Goal: Register for event/course

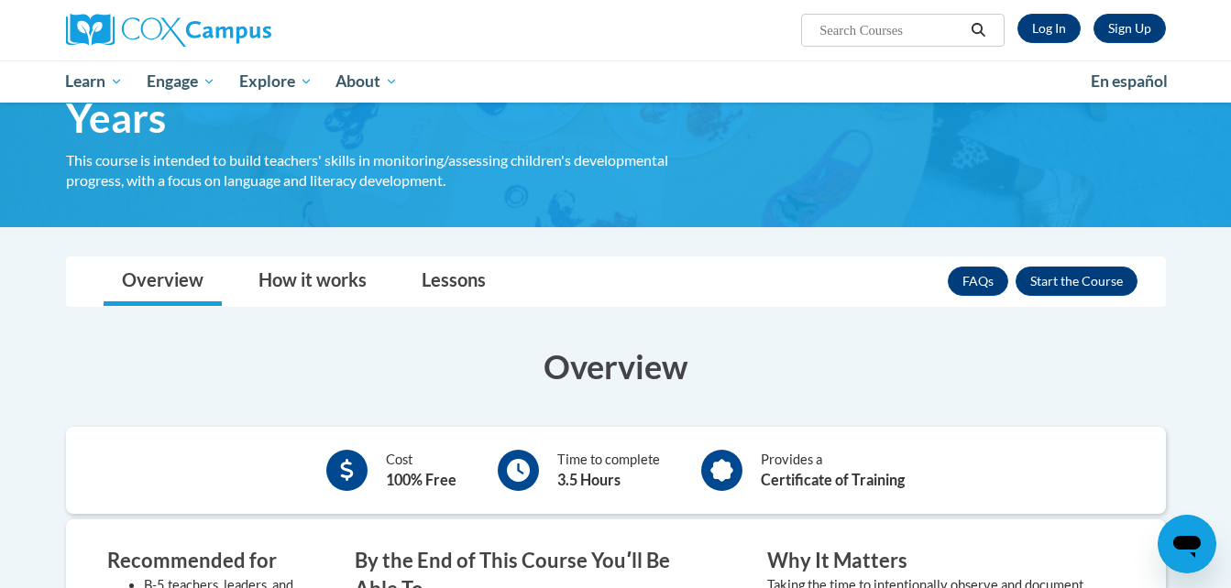
scroll to position [194, 0]
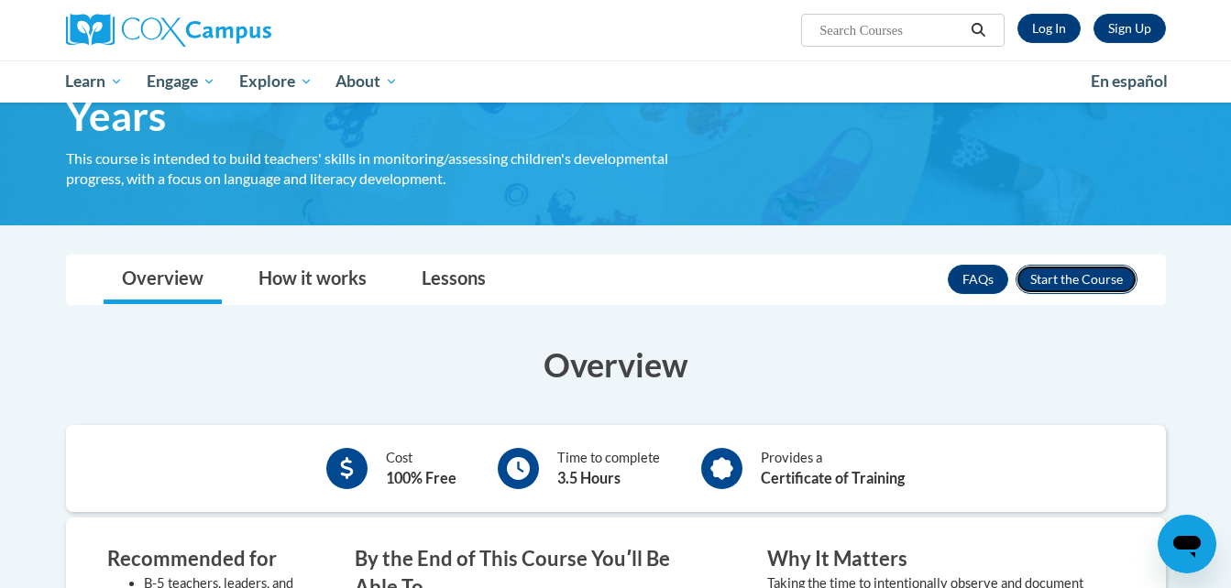
click at [1098, 276] on button "Enroll" at bounding box center [1076, 279] width 122 height 29
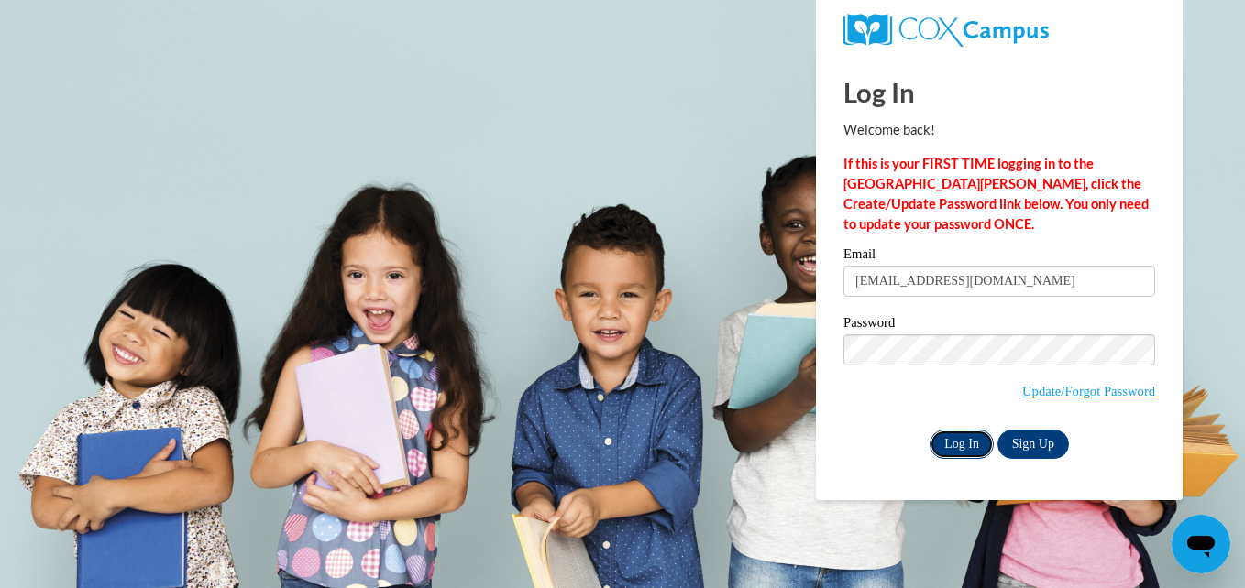
click at [966, 445] on input "Log In" at bounding box center [961, 444] width 64 height 29
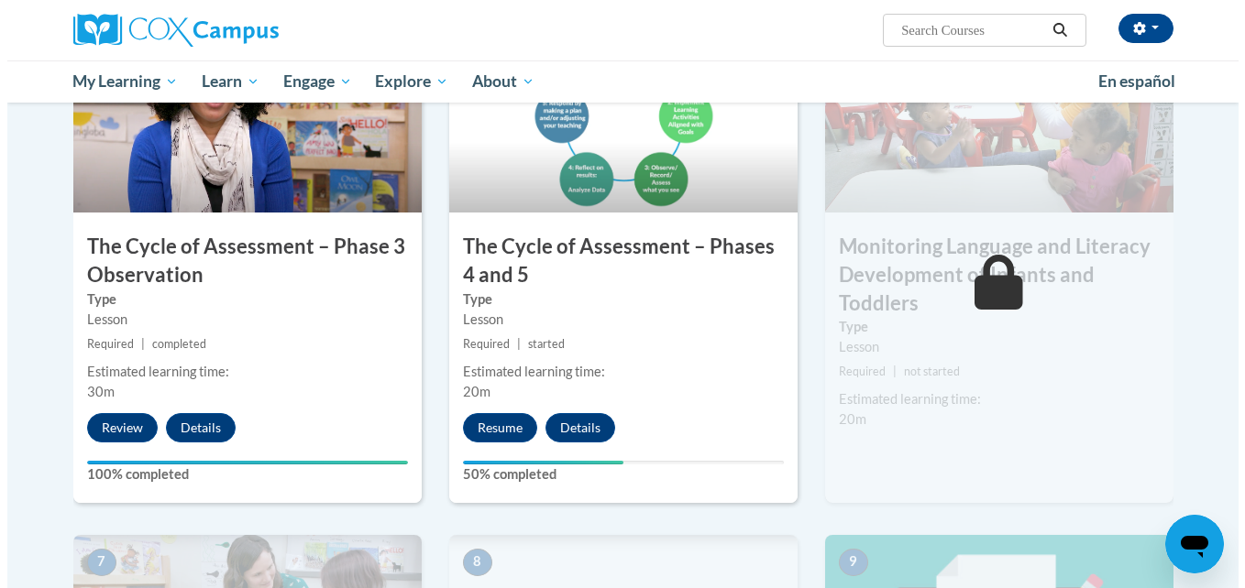
scroll to position [1026, 0]
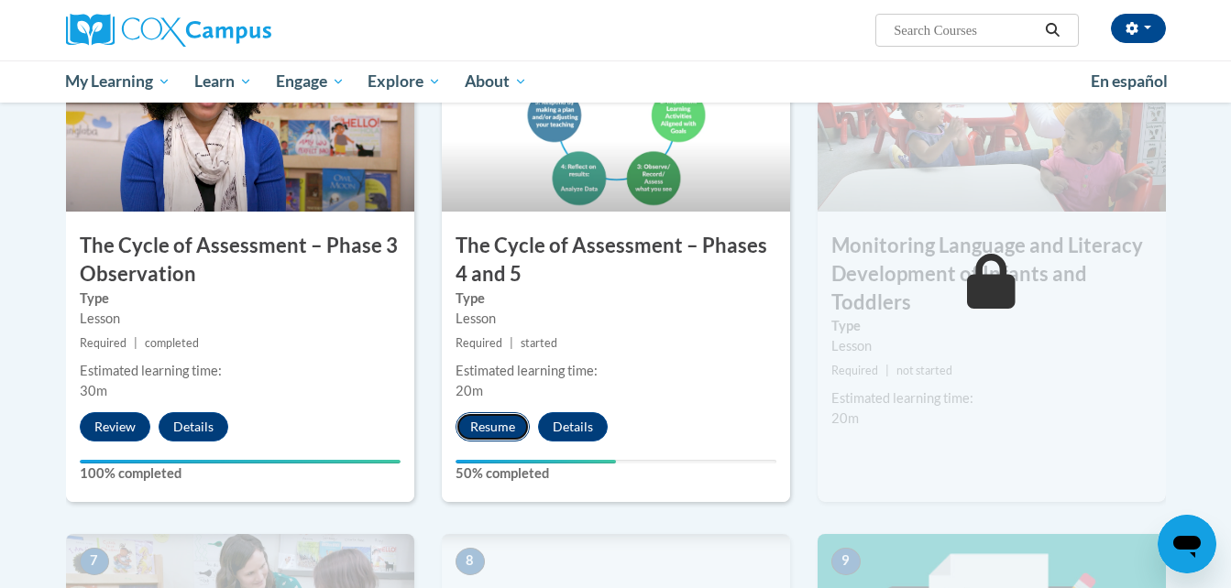
click at [477, 425] on button "Resume" at bounding box center [492, 426] width 74 height 29
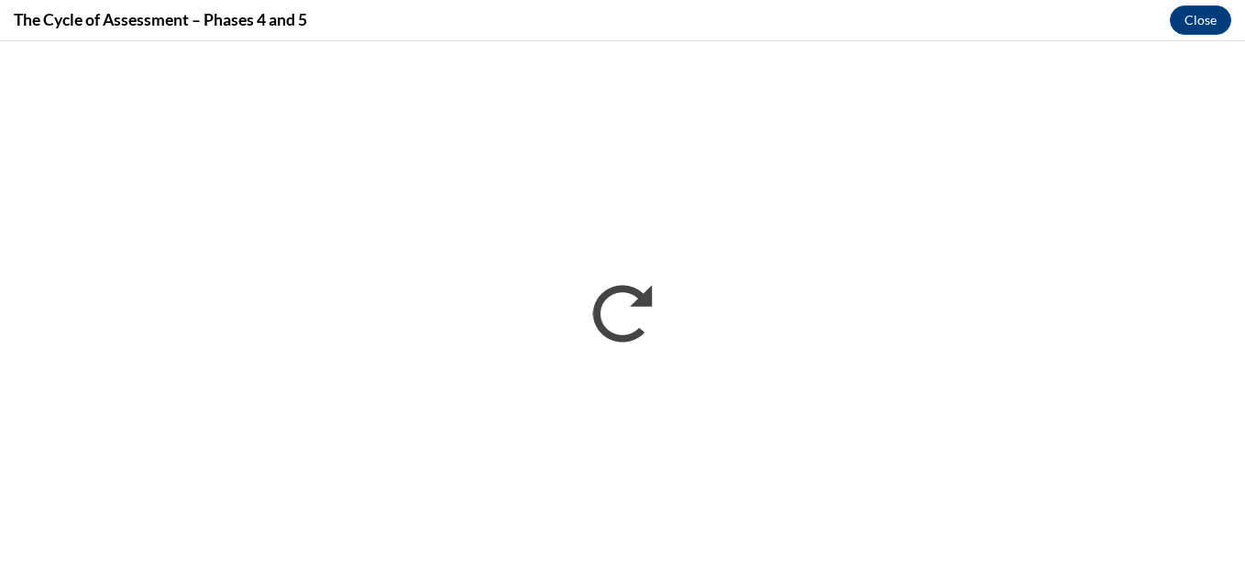
scroll to position [0, 0]
